Goal: Check status

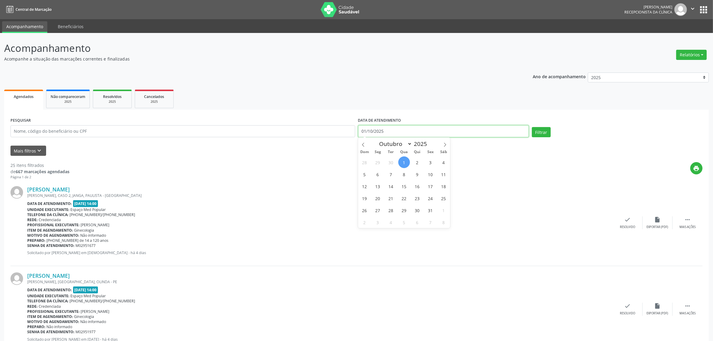
click at [421, 128] on input "01/10/2025" at bounding box center [443, 131] width 171 height 12
click at [391, 162] on span "30" at bounding box center [391, 162] width 12 height 12
type input "[DATE]"
click at [391, 162] on span "30" at bounding box center [391, 162] width 12 height 12
click at [542, 132] on button "Filtrar" at bounding box center [541, 132] width 19 height 10
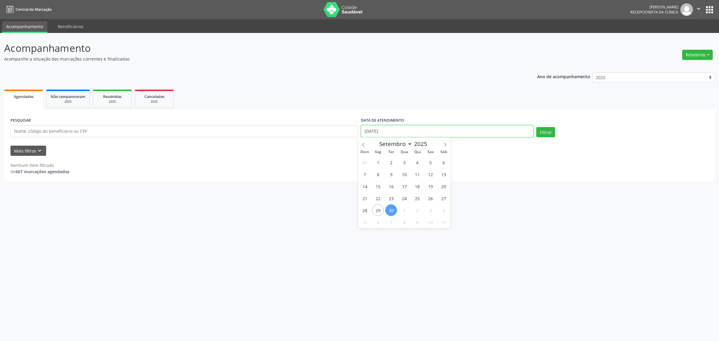
click at [441, 125] on input "[DATE]" at bounding box center [447, 131] width 172 height 12
click at [404, 162] on span "3" at bounding box center [404, 162] width 12 height 12
type input "[DATE]"
click at [404, 162] on span "3" at bounding box center [404, 162] width 12 height 12
click at [544, 129] on button "Filtrar" at bounding box center [545, 132] width 19 height 10
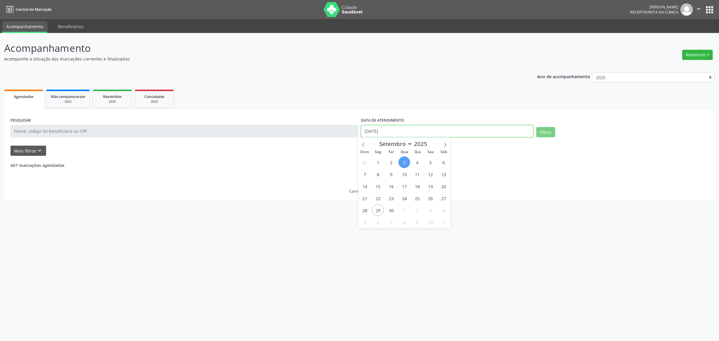
click at [487, 131] on input "[DATE]" at bounding box center [447, 131] width 172 height 12
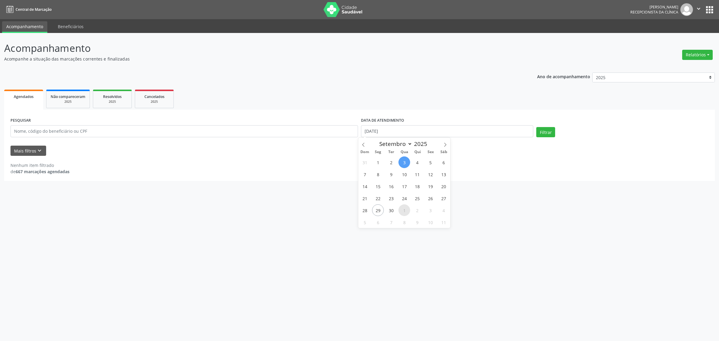
click at [401, 213] on span "1" at bounding box center [404, 210] width 12 height 12
type input "01/10/2025"
click at [402, 213] on span "1" at bounding box center [404, 210] width 12 height 12
click at [544, 133] on button "Filtrar" at bounding box center [545, 132] width 19 height 10
